Goal: Navigation & Orientation: Find specific page/section

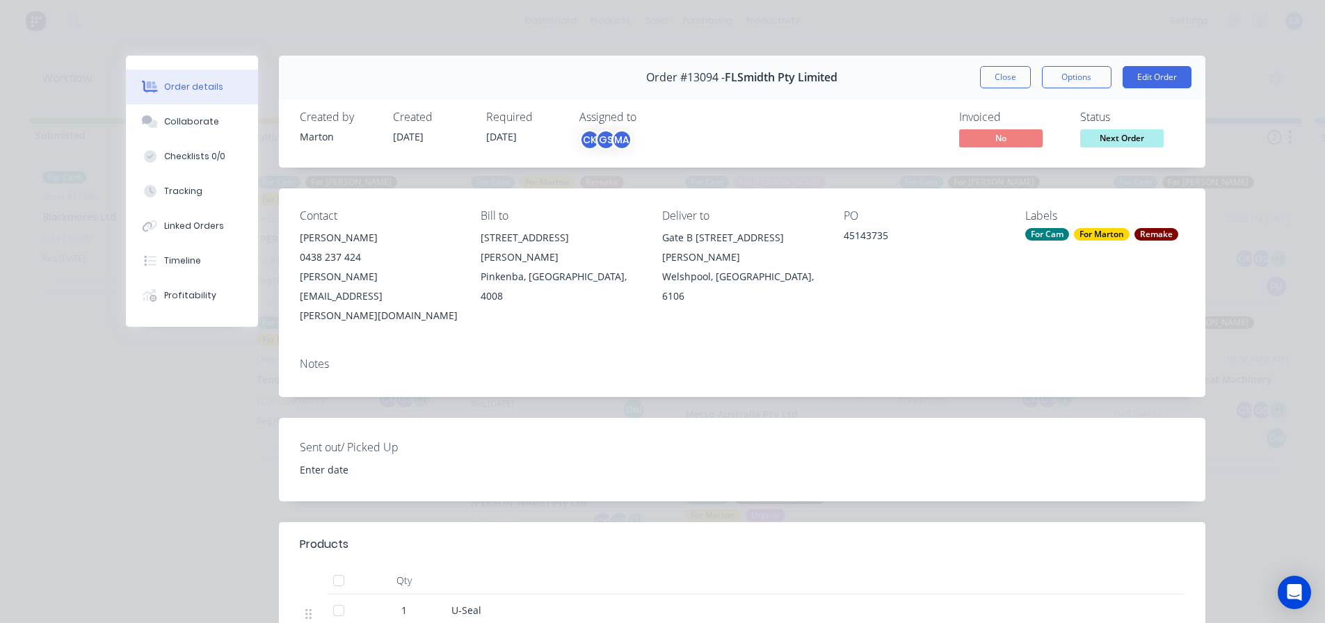
drag, startPoint x: 985, startPoint y: 75, endPoint x: 947, endPoint y: 75, distance: 38.2
click at [986, 75] on button "Close" at bounding box center [1005, 77] width 51 height 22
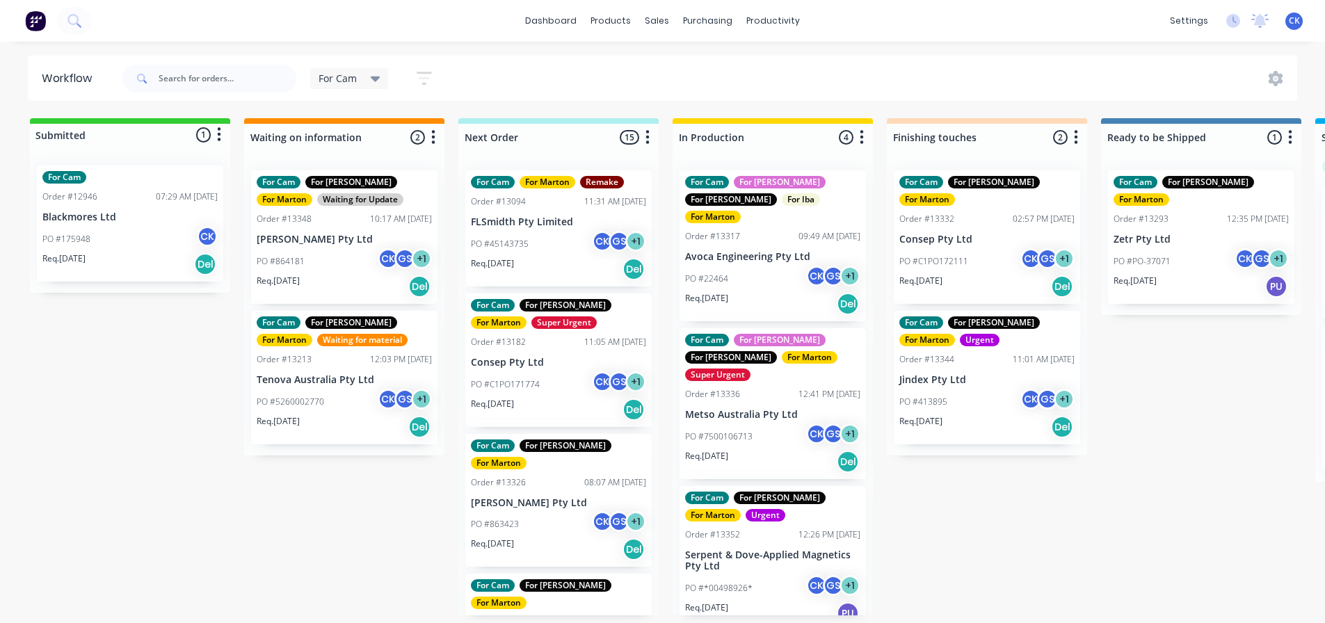
scroll to position [122, 0]
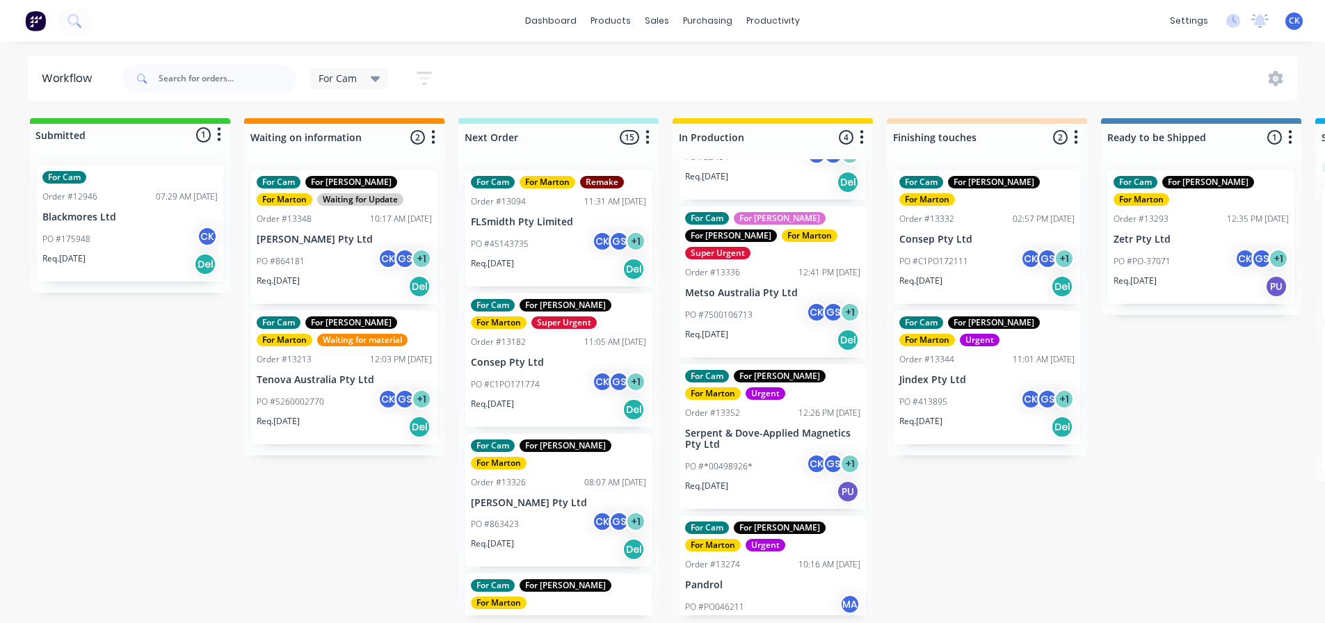
click at [559, 266] on div "Req. [DATE] Del" at bounding box center [558, 269] width 175 height 24
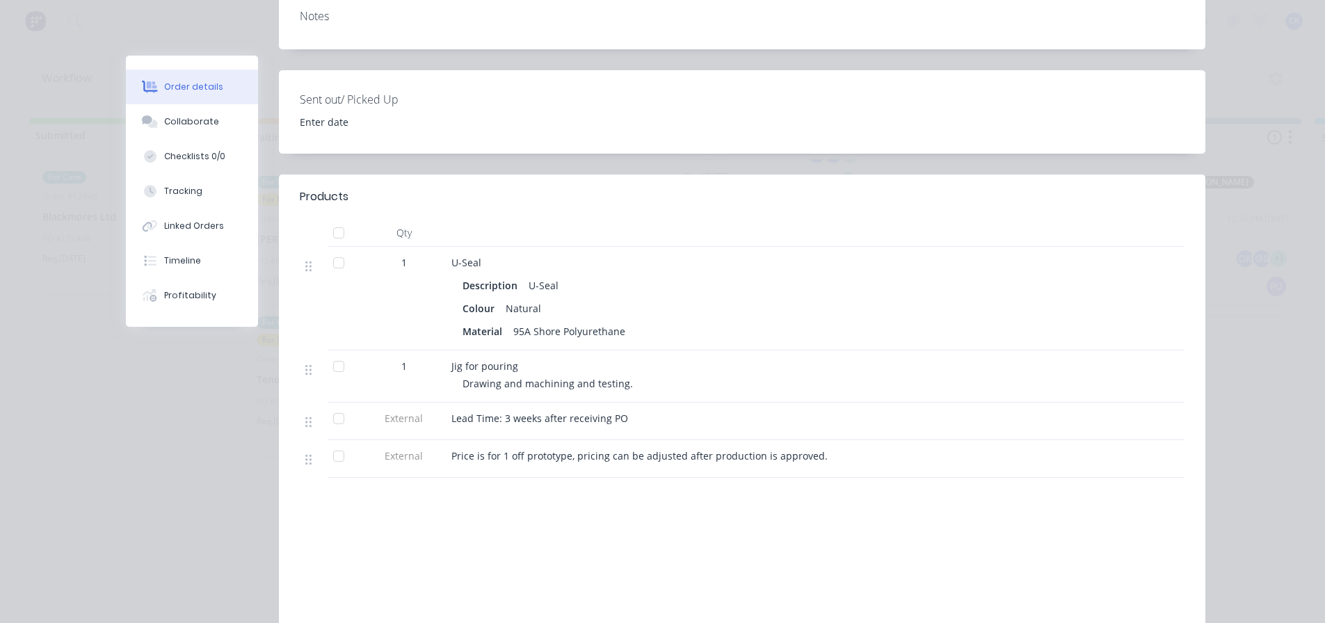
scroll to position [0, 0]
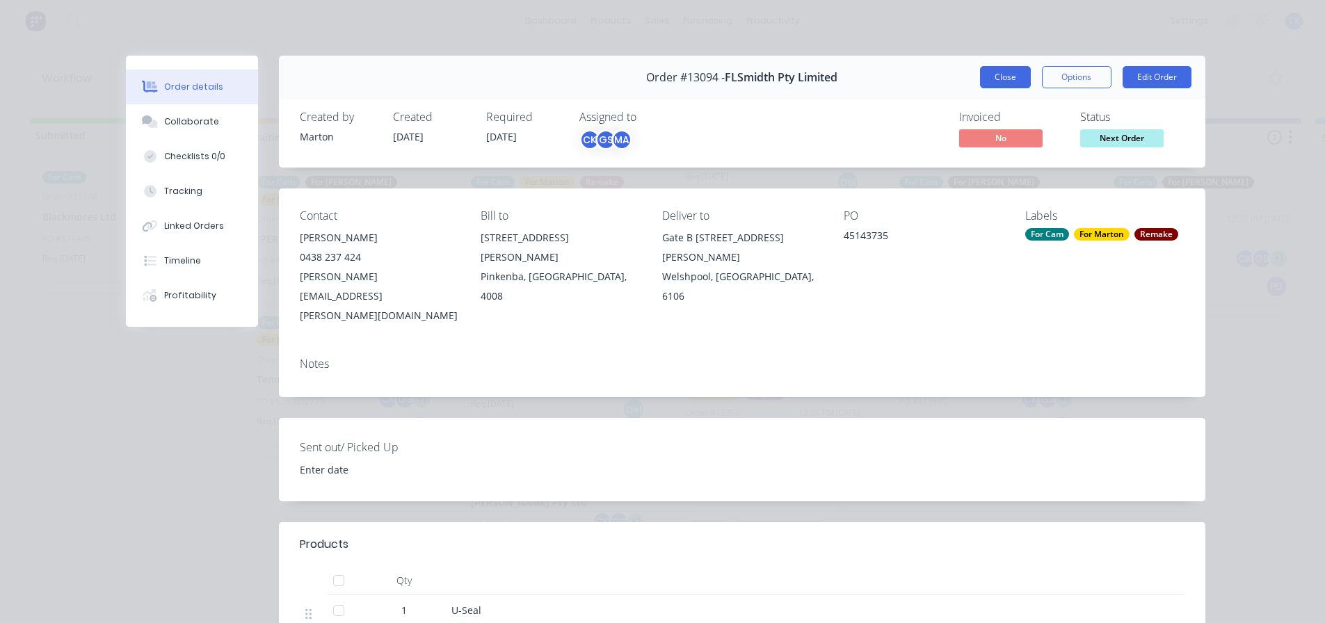
click at [994, 72] on button "Close" at bounding box center [1005, 77] width 51 height 22
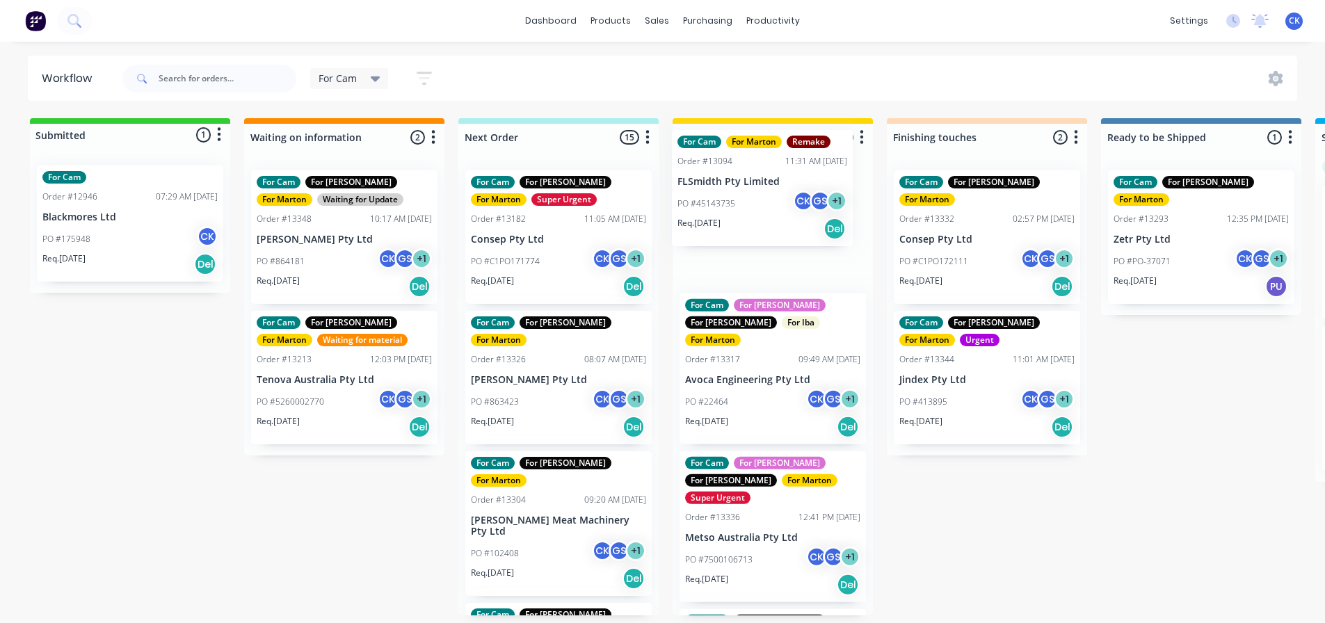
drag, startPoint x: 521, startPoint y: 237, endPoint x: 716, endPoint y: 200, distance: 198.3
click at [716, 200] on div "Submitted 1 Status colour #32CD32 hex #32CD32 Save Cancel Summaries Total order…" at bounding box center [948, 366] width 1916 height 497
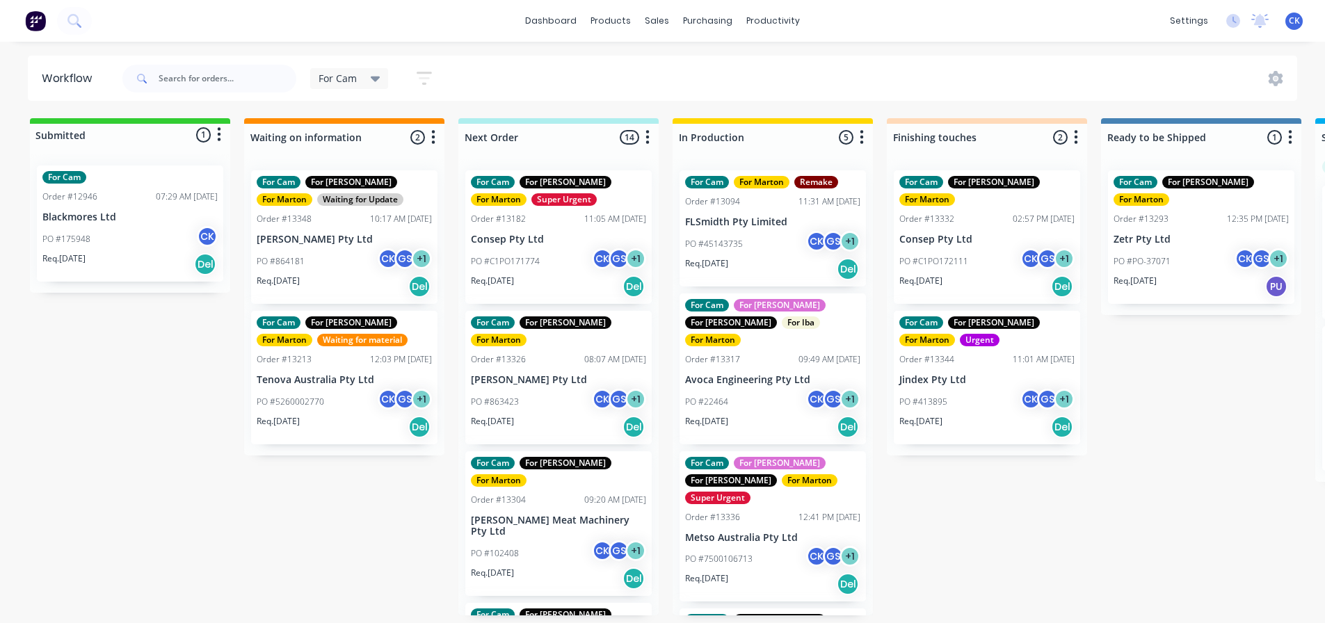
click at [533, 259] on p "PO #C1PO171774" at bounding box center [505, 261] width 69 height 13
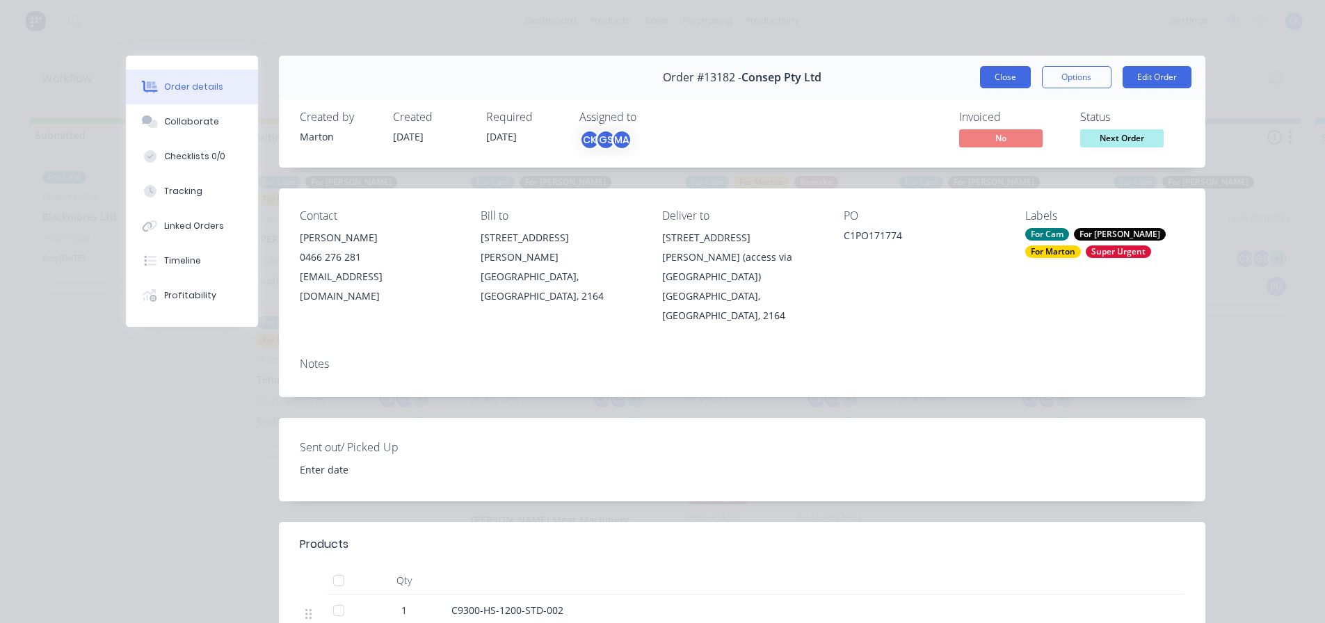
click at [1024, 72] on button "Close" at bounding box center [1005, 77] width 51 height 22
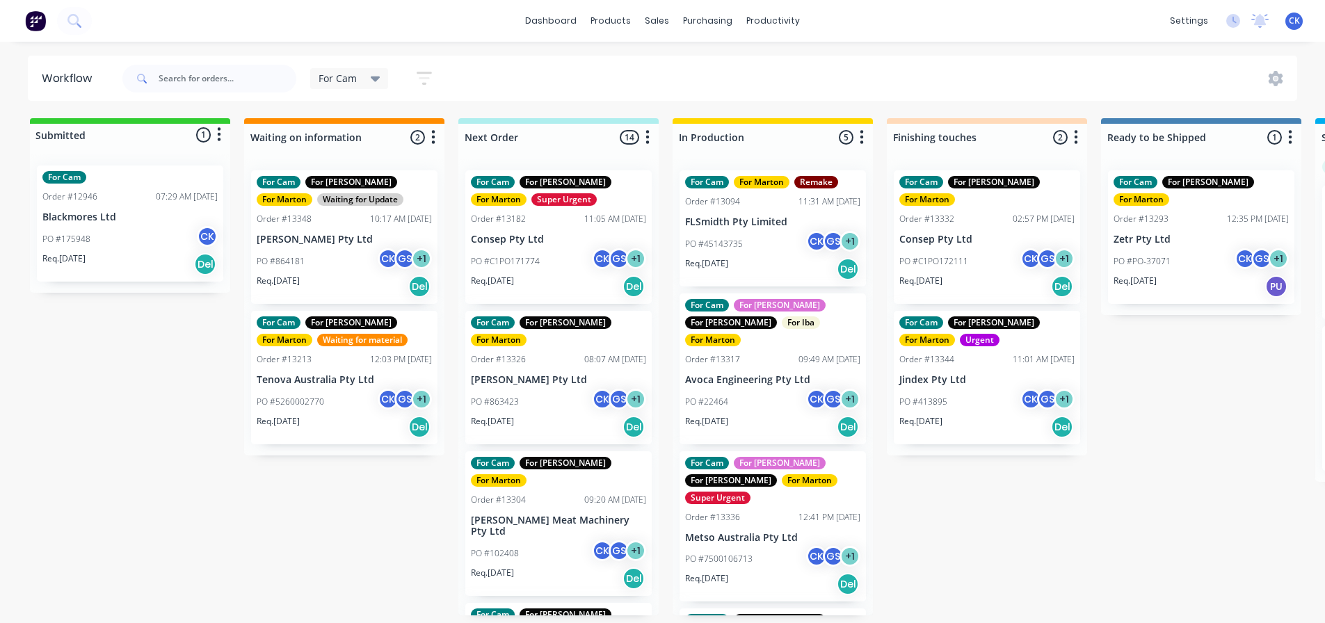
click at [522, 391] on div "PO #863423 CK GS + 1" at bounding box center [558, 402] width 175 height 26
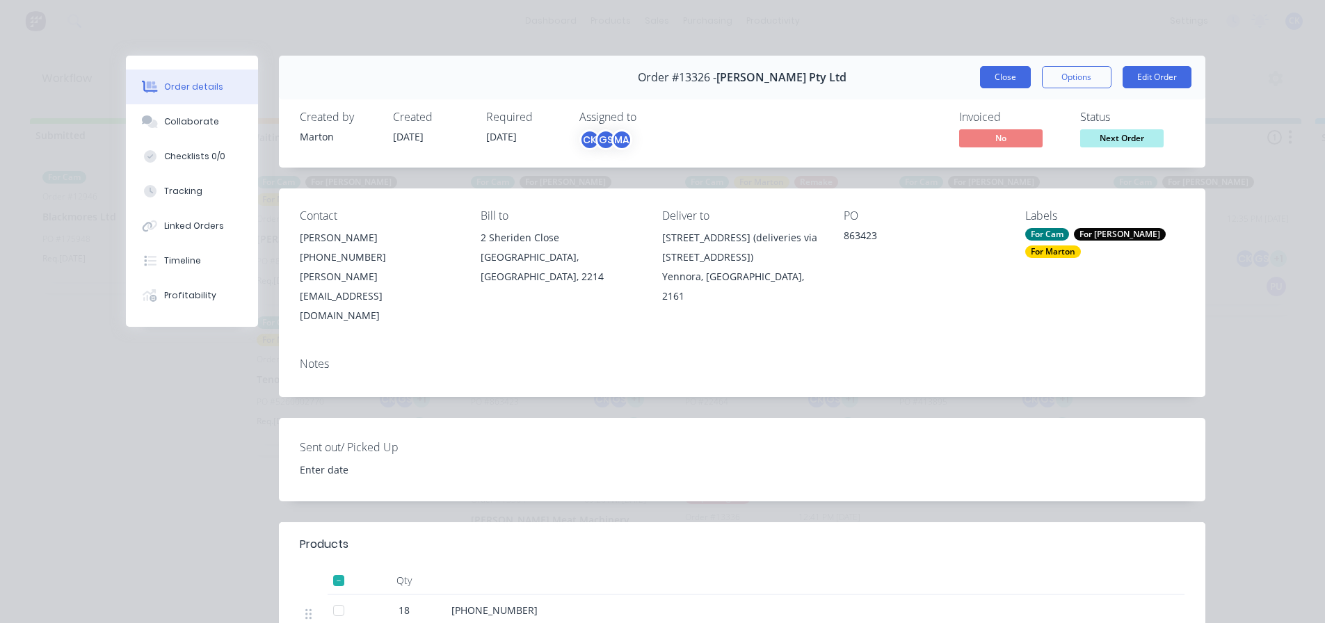
click at [980, 83] on button "Close" at bounding box center [1005, 77] width 51 height 22
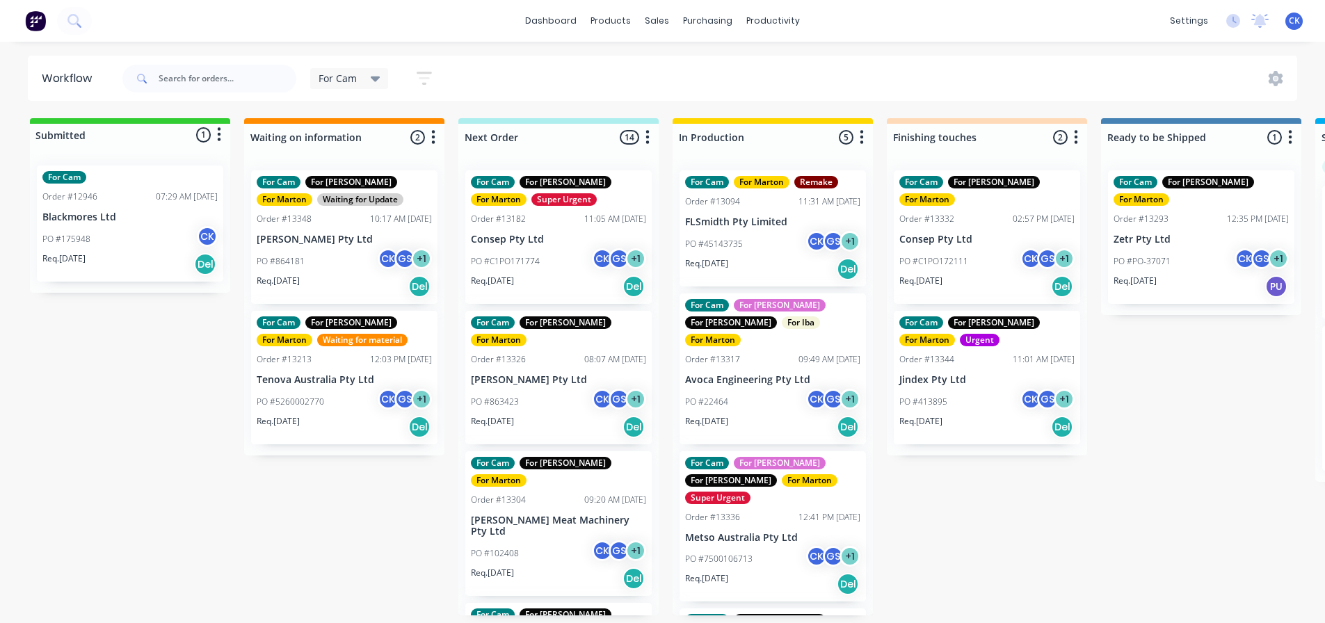
click at [540, 515] on p "[PERSON_NAME] Meat Machinery Pty Ltd" at bounding box center [558, 527] width 175 height 24
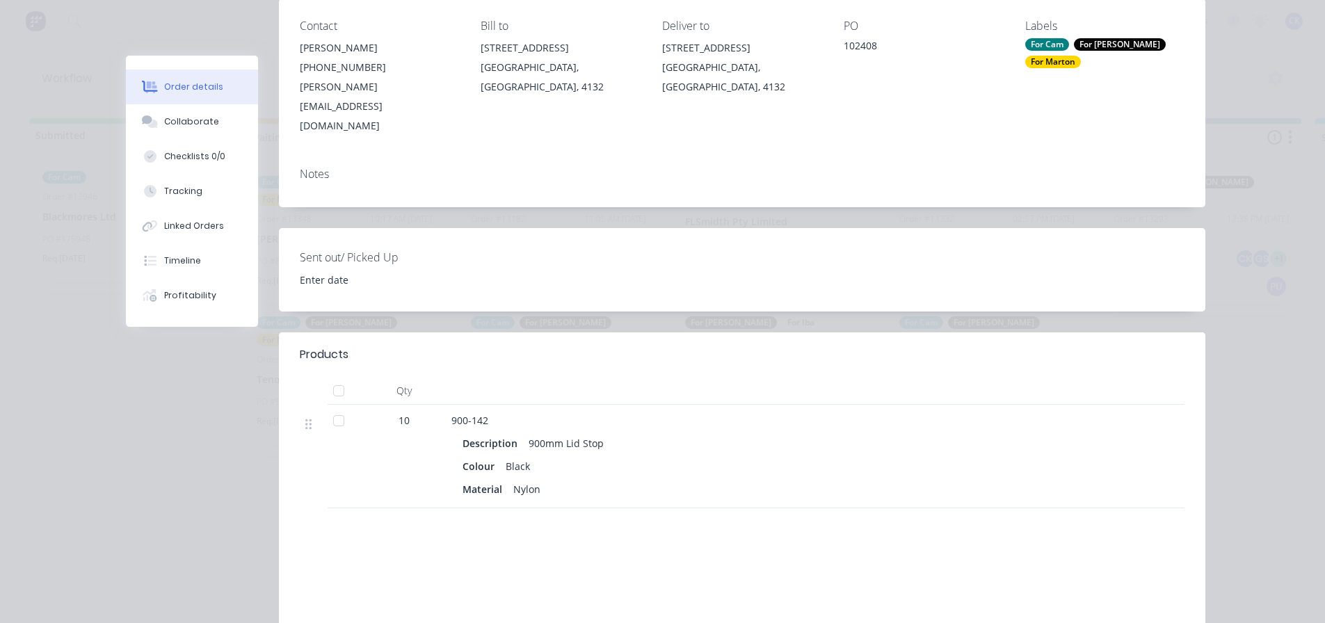
scroll to position [70, 0]
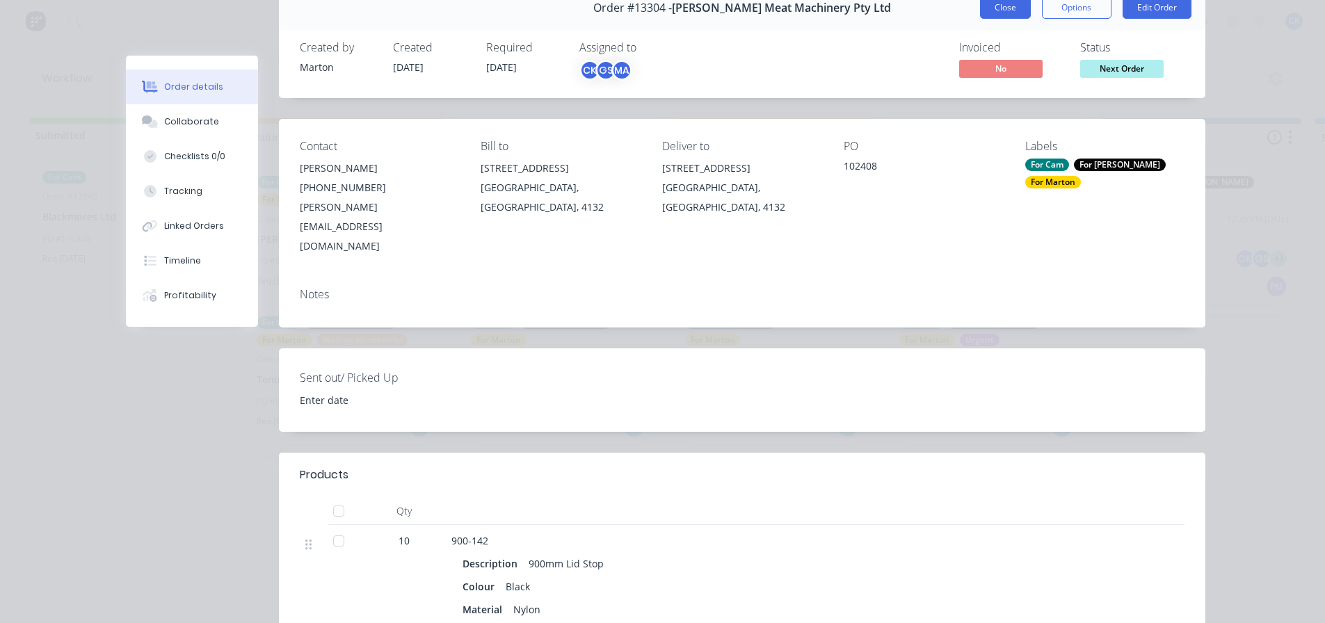
click at [1009, 6] on button "Close" at bounding box center [1005, 8] width 51 height 22
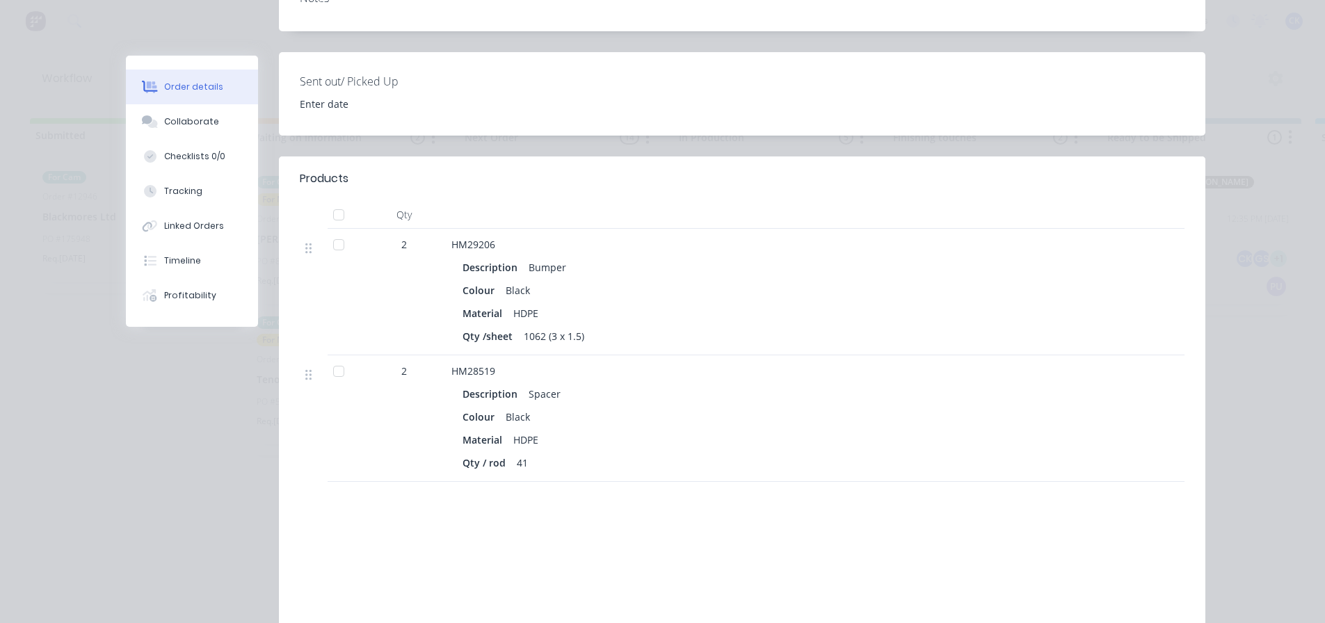
scroll to position [348, 0]
click at [228, 132] on button "Collaborate" at bounding box center [192, 121] width 132 height 35
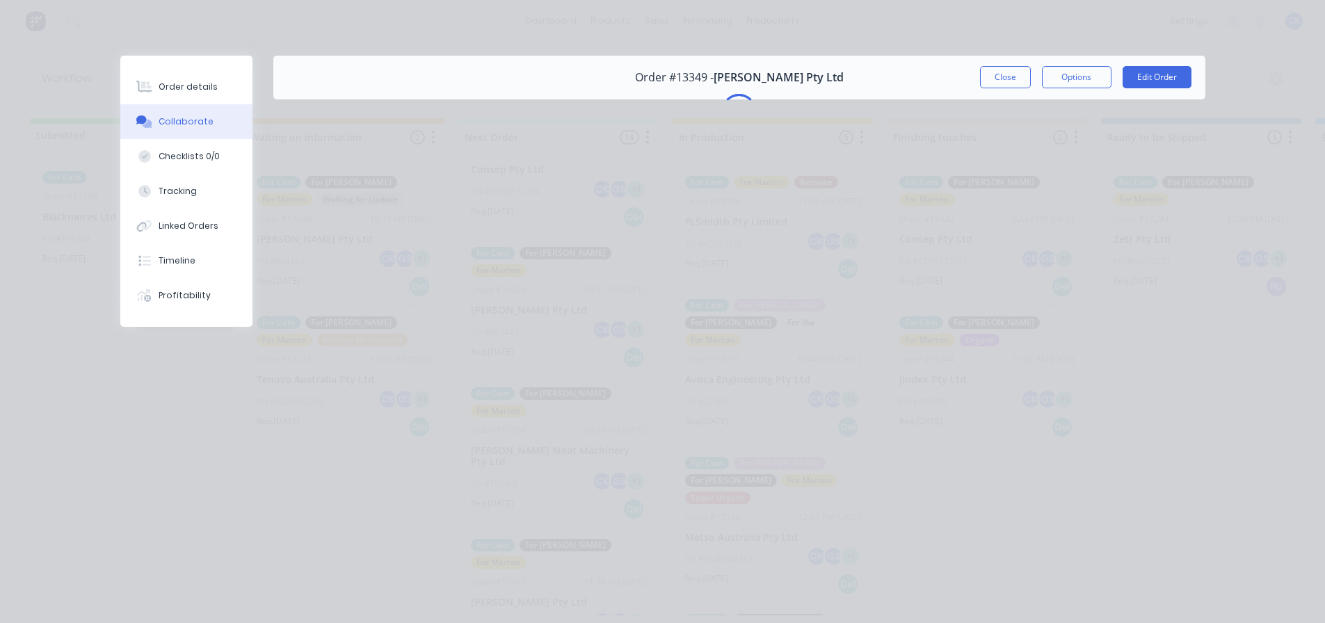
scroll to position [0, 0]
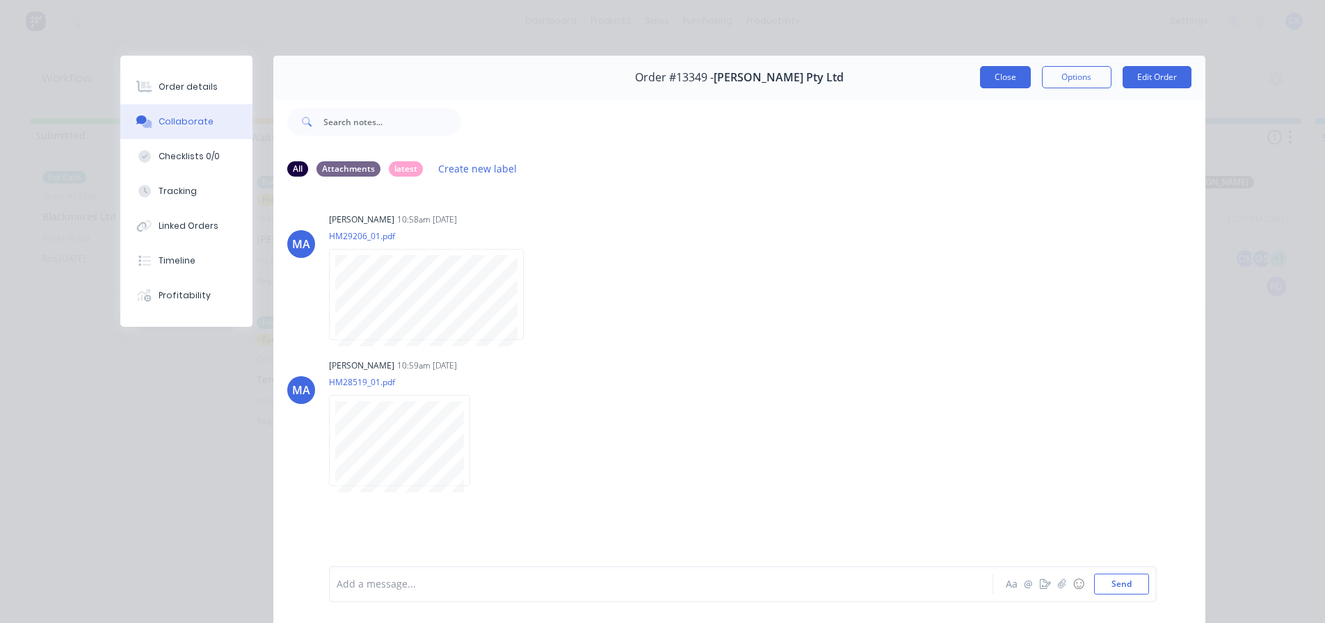
click at [1007, 66] on button "Close" at bounding box center [1005, 77] width 51 height 22
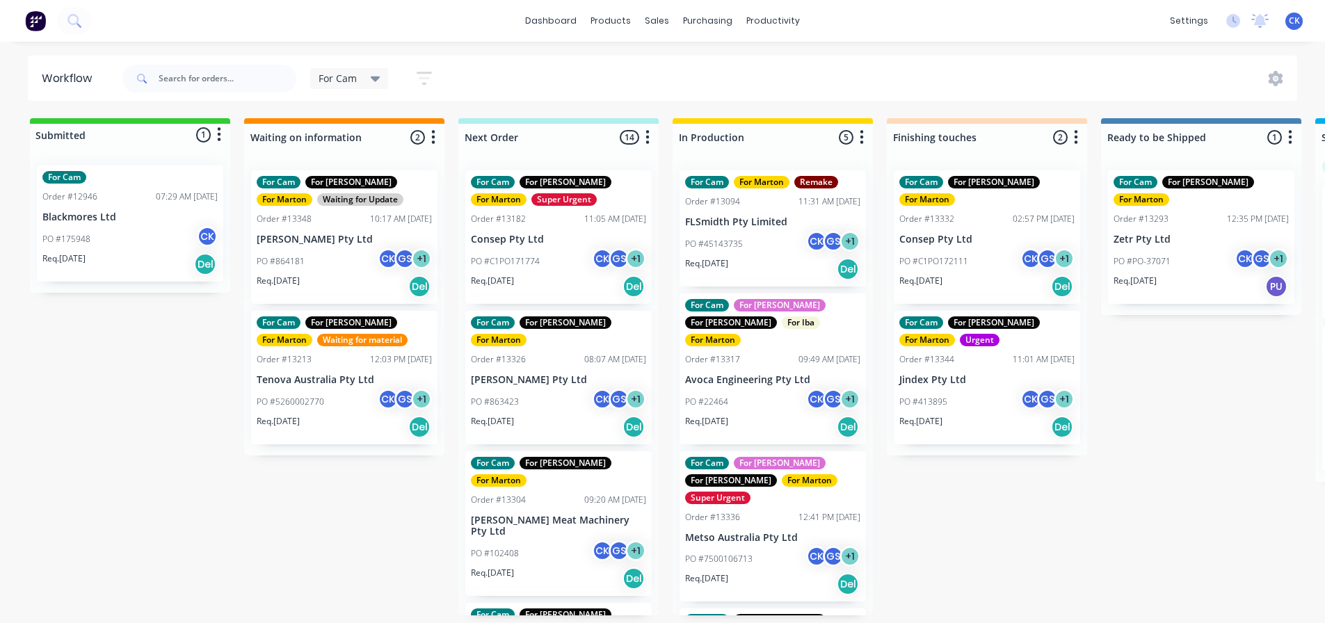
click at [538, 246] on div "For Cam For [PERSON_NAME] For [PERSON_NAME] Super Urgent Order #13182 11:05 AM …" at bounding box center [558, 236] width 186 height 133
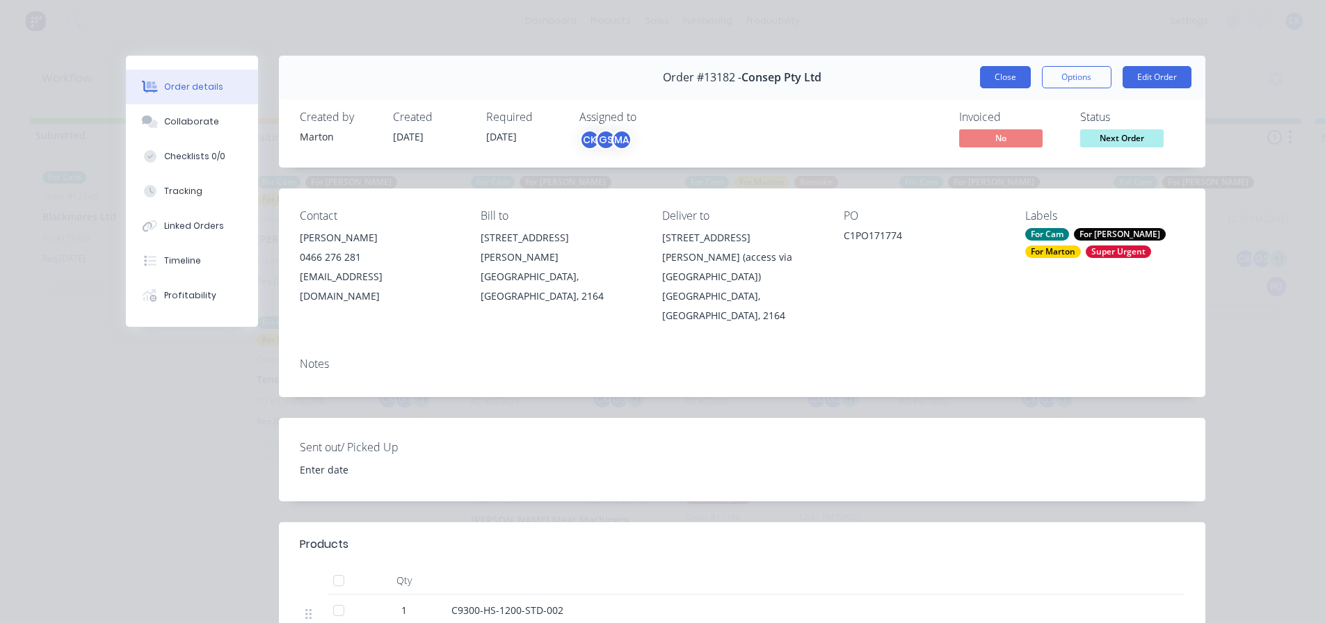
click at [989, 72] on button "Close" at bounding box center [1005, 77] width 51 height 22
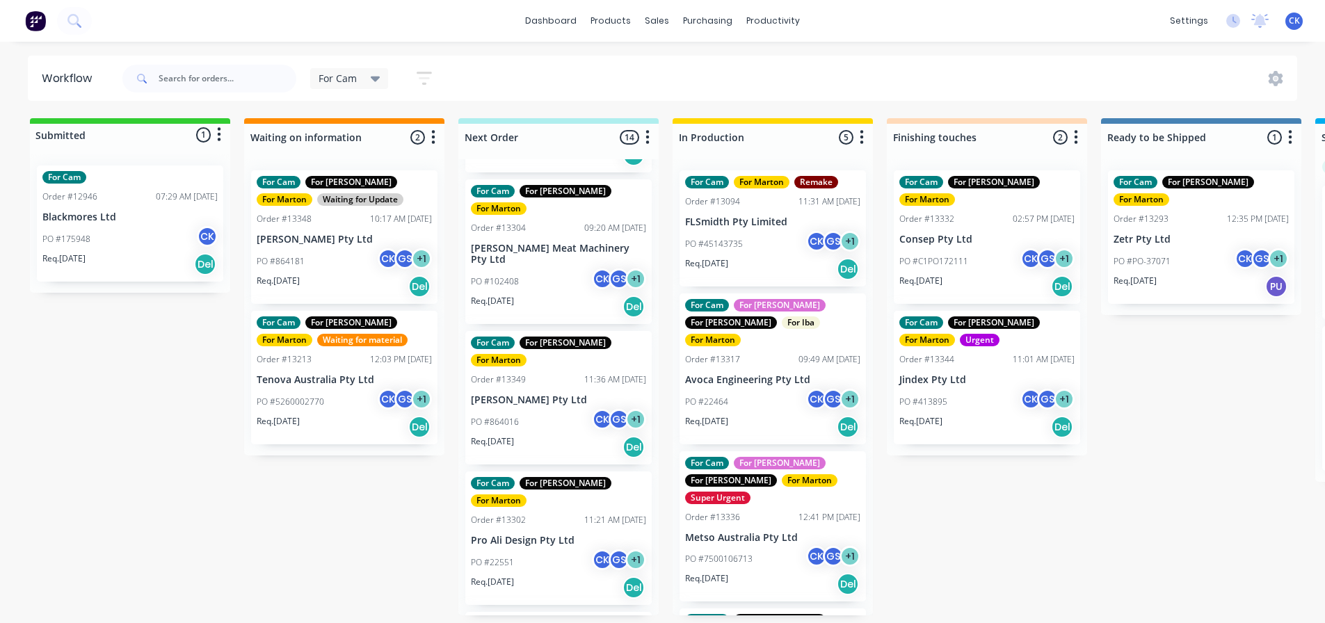
scroll to position [348, 0]
